Goal: Task Accomplishment & Management: Manage account settings

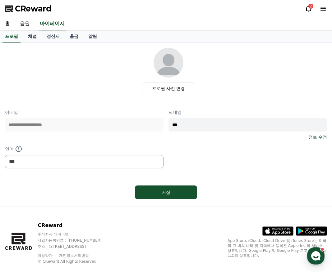
select select "**********"
click at [25, 23] on link "음원" at bounding box center [25, 23] width 20 height 13
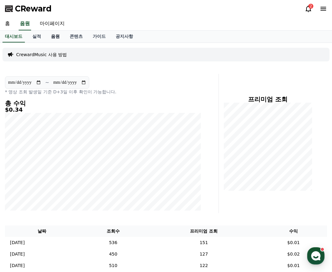
click at [53, 36] on link "음원" at bounding box center [55, 37] width 19 height 12
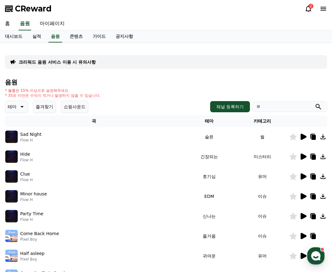
click at [314, 137] on icon at bounding box center [313, 137] width 4 height 5
click at [126, 35] on link "공지사항" at bounding box center [124, 37] width 27 height 12
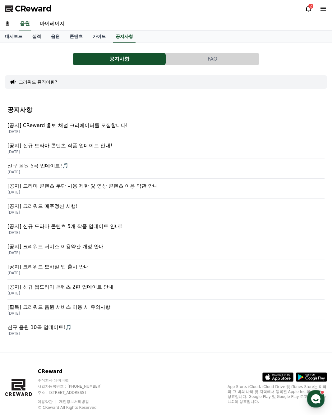
click at [34, 38] on link "실적" at bounding box center [36, 37] width 19 height 12
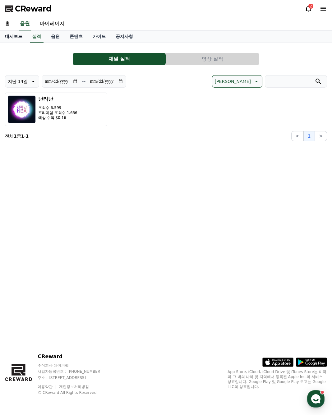
click at [18, 38] on link "대시보드" at bounding box center [13, 37] width 27 height 12
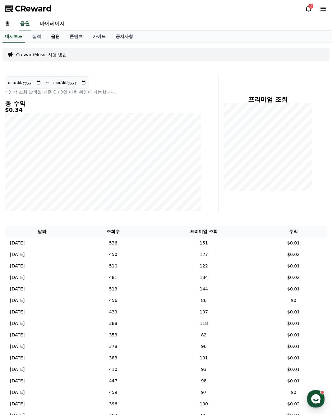
click at [57, 38] on link "음원" at bounding box center [55, 37] width 19 height 12
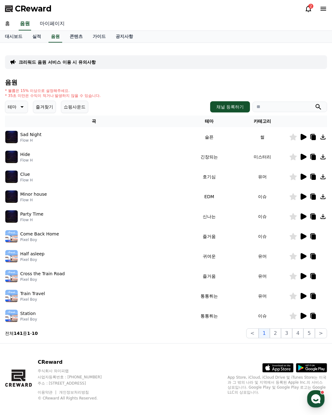
click at [52, 21] on link "마이페이지" at bounding box center [52, 23] width 35 height 13
select select "**********"
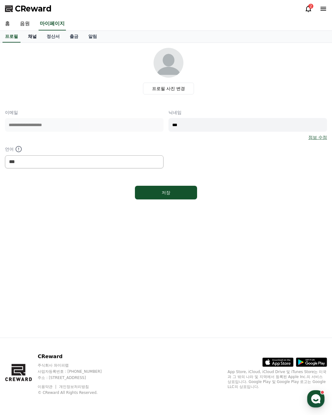
click at [31, 38] on link "채널" at bounding box center [32, 37] width 19 height 12
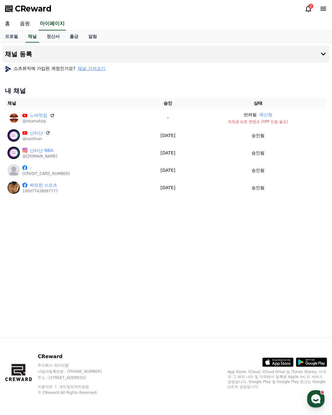
drag, startPoint x: 123, startPoint y: 267, endPoint x: 123, endPoint y: 253, distance: 13.7
click at [123, 267] on div "채널 등록 쇼츠뮤직에 가입된 계정인가요? 채널 가져오기 내 채널 채널 승인 상태 느바맛집 @nbamatzip - 반려됨 재신청 저작권 보호 콘…" at bounding box center [166, 190] width 332 height 295
